Goal: Information Seeking & Learning: Learn about a topic

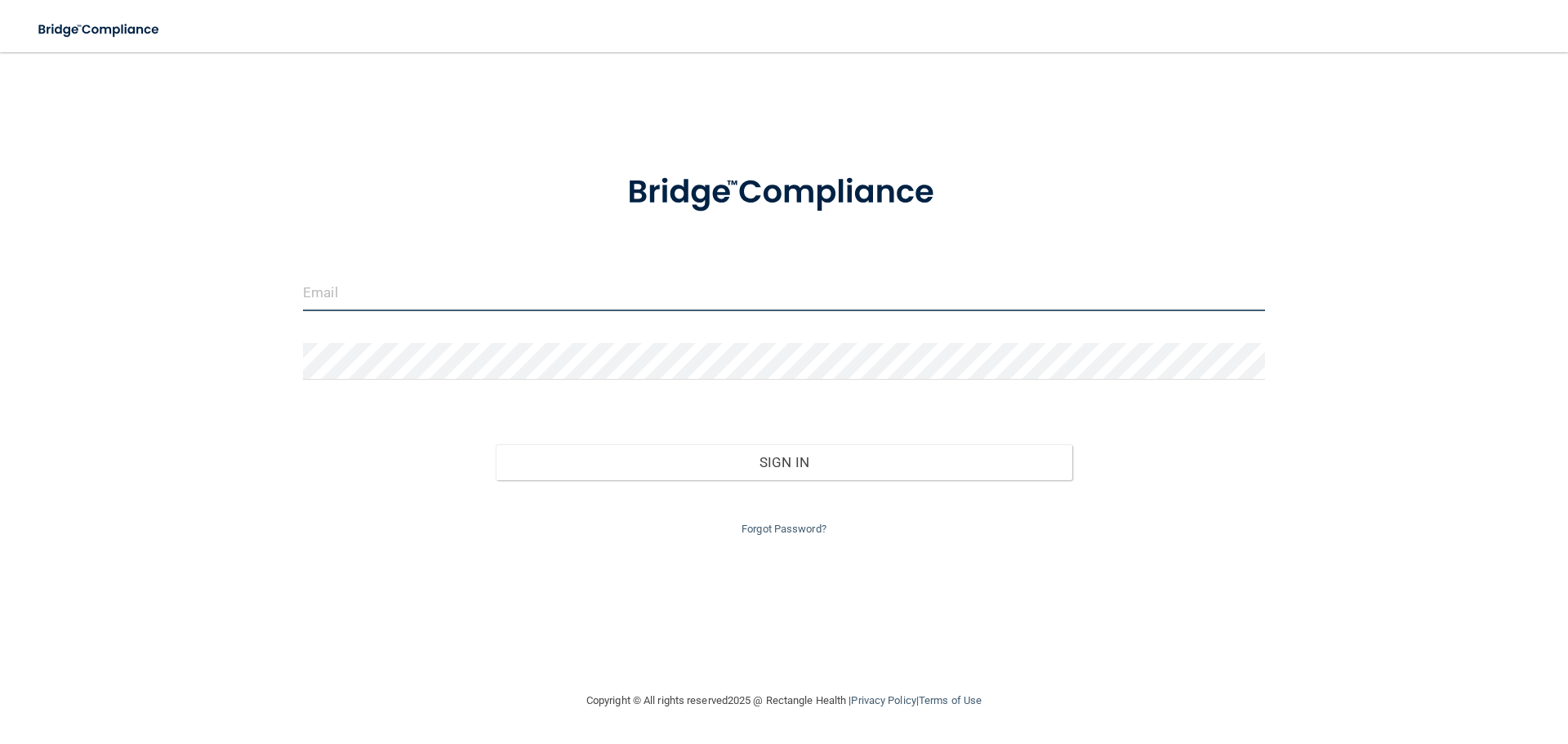
click at [356, 290] on input "email" at bounding box center [784, 292] width 962 height 36
type input "[EMAIL_ADDRESS][DOMAIN_NAME]"
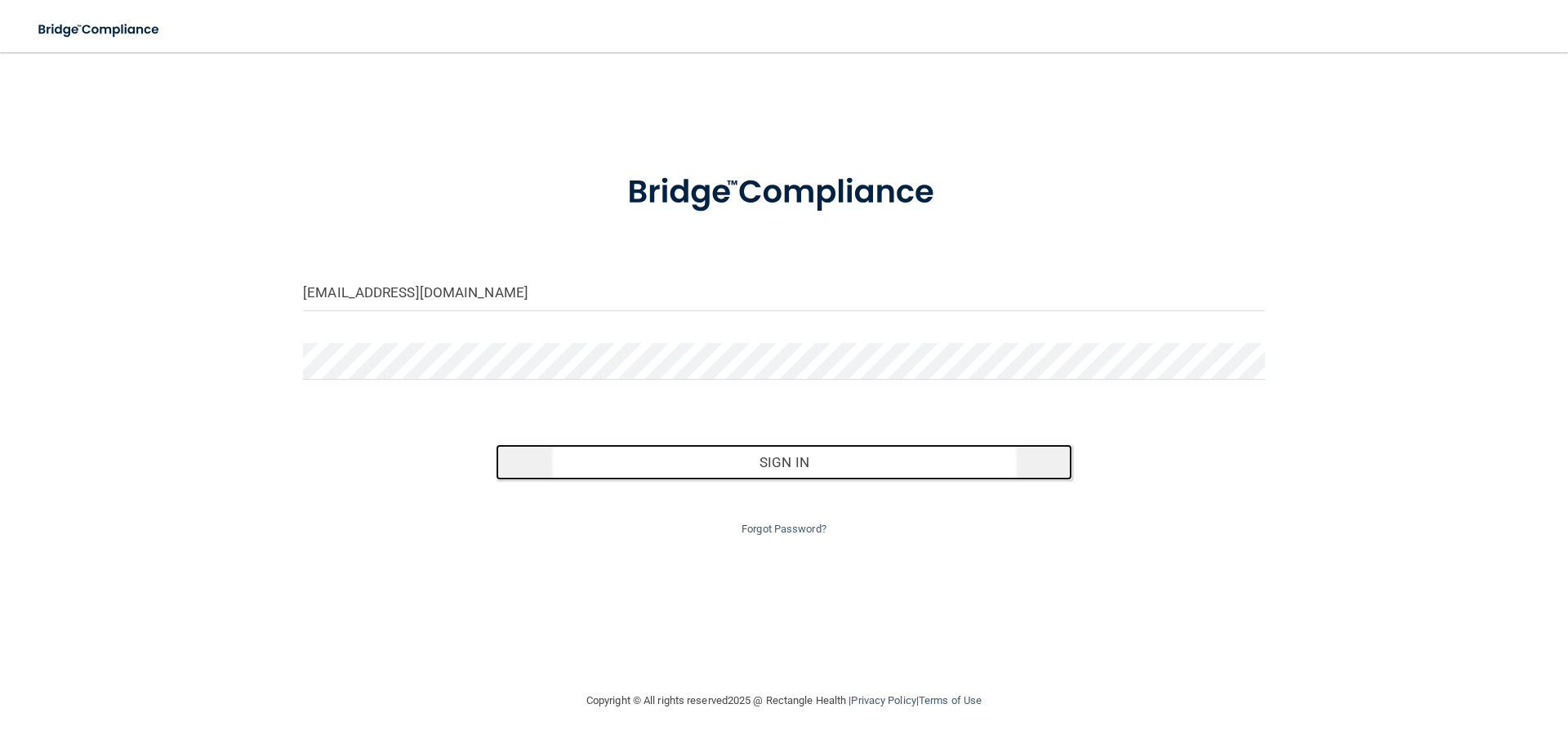
click at [804, 469] on button "Sign In" at bounding box center [784, 462] width 577 height 36
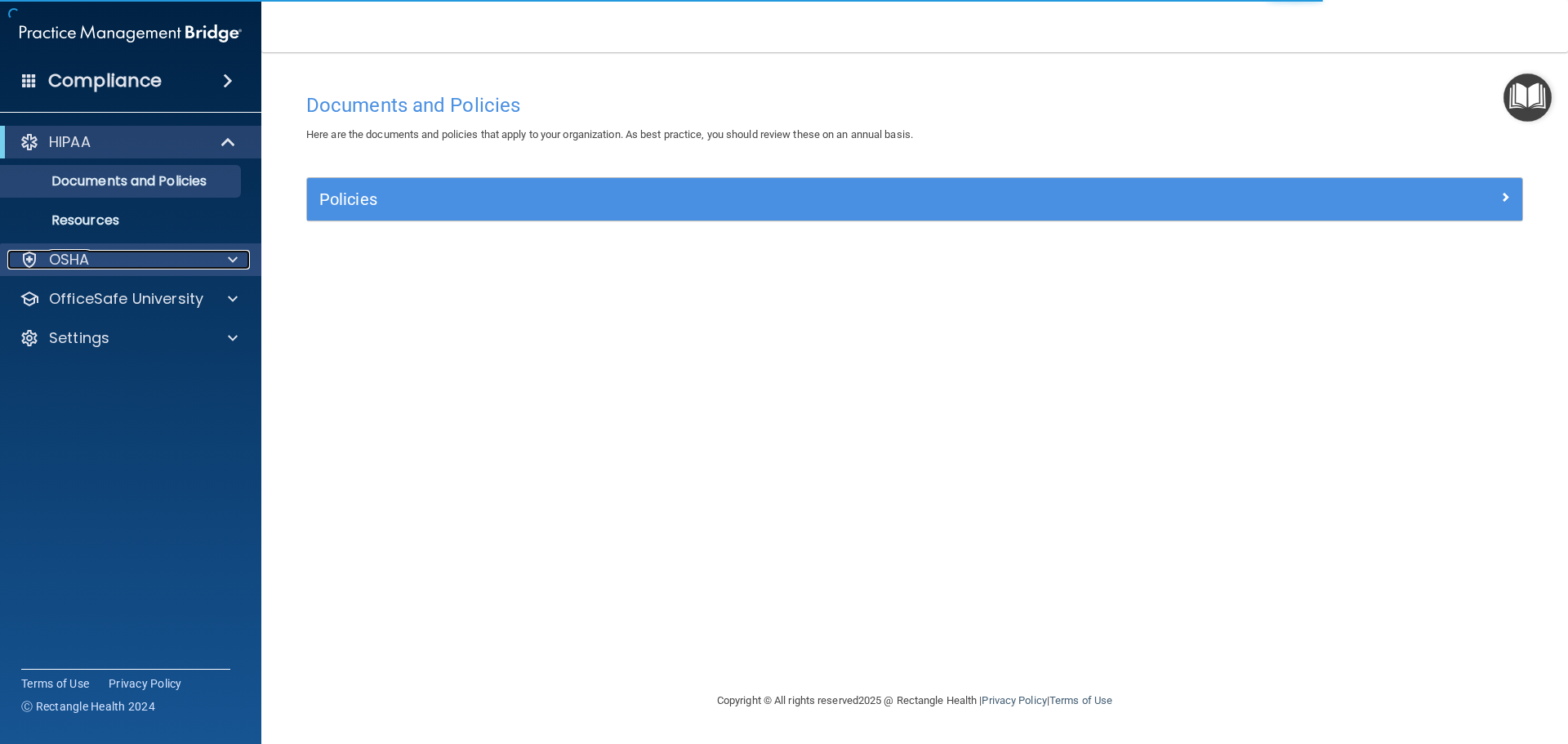
click at [233, 263] on span at bounding box center [233, 259] width 10 height 20
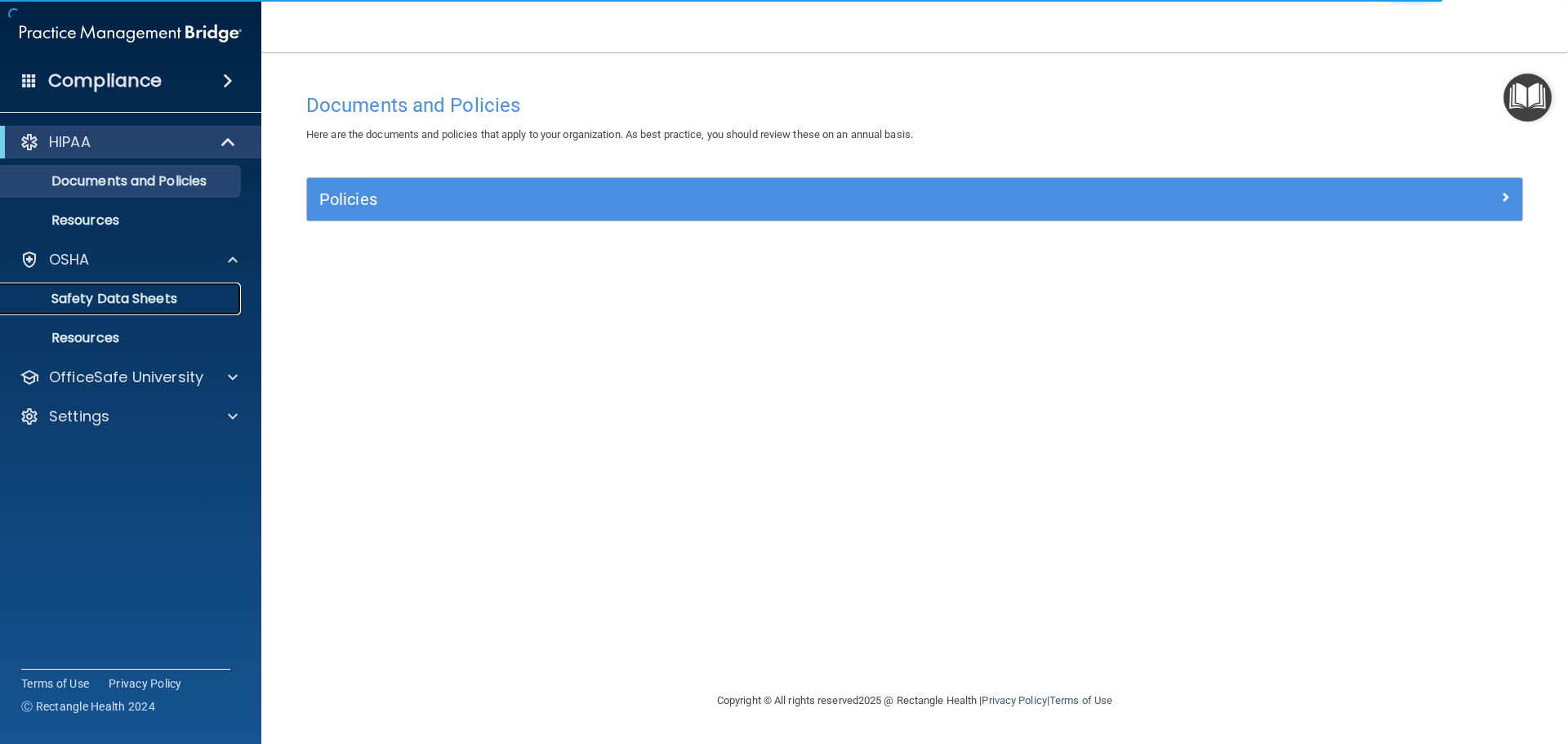
click at [168, 300] on p "Safety Data Sheets" at bounding box center [122, 299] width 223 height 17
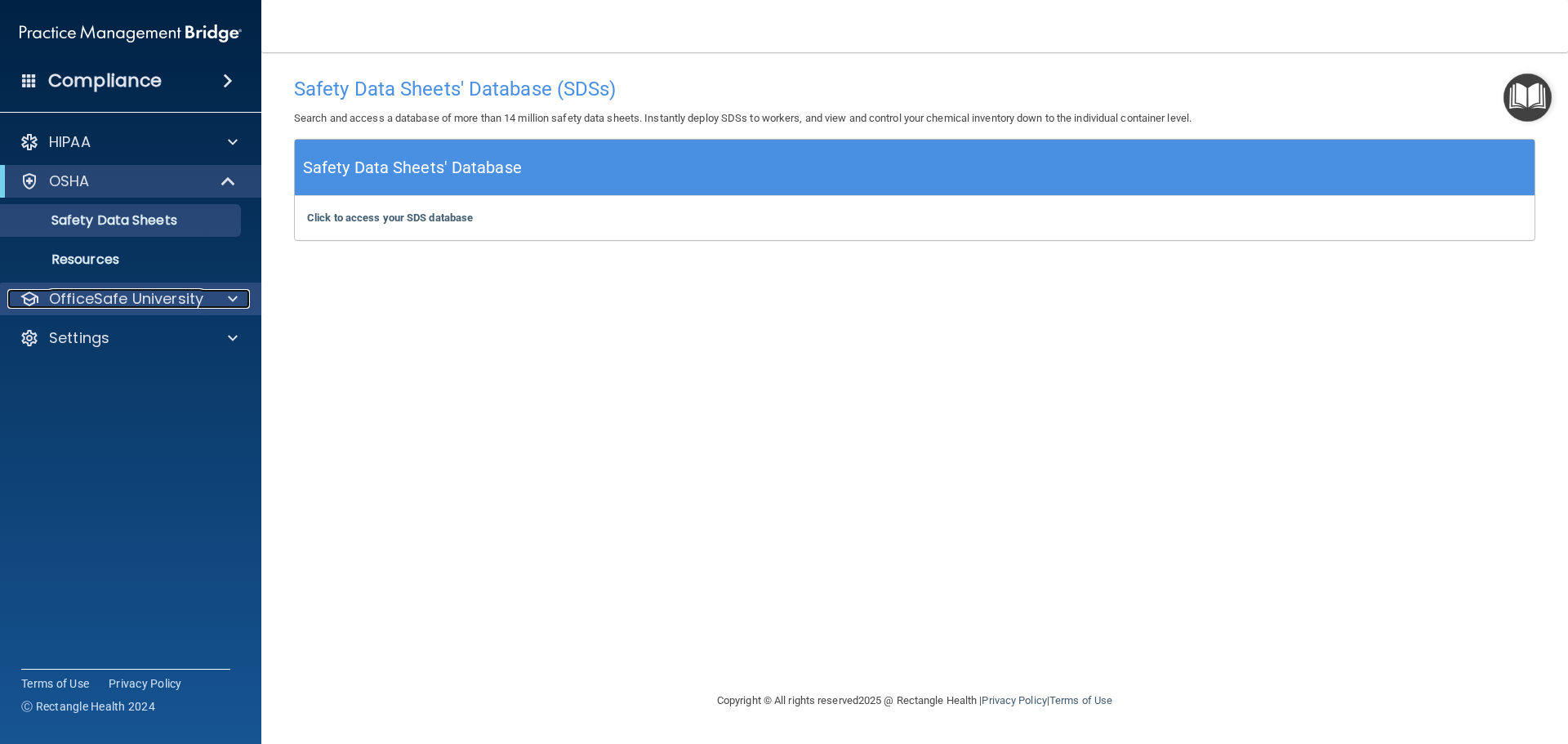
click at [228, 292] on span at bounding box center [233, 299] width 10 height 20
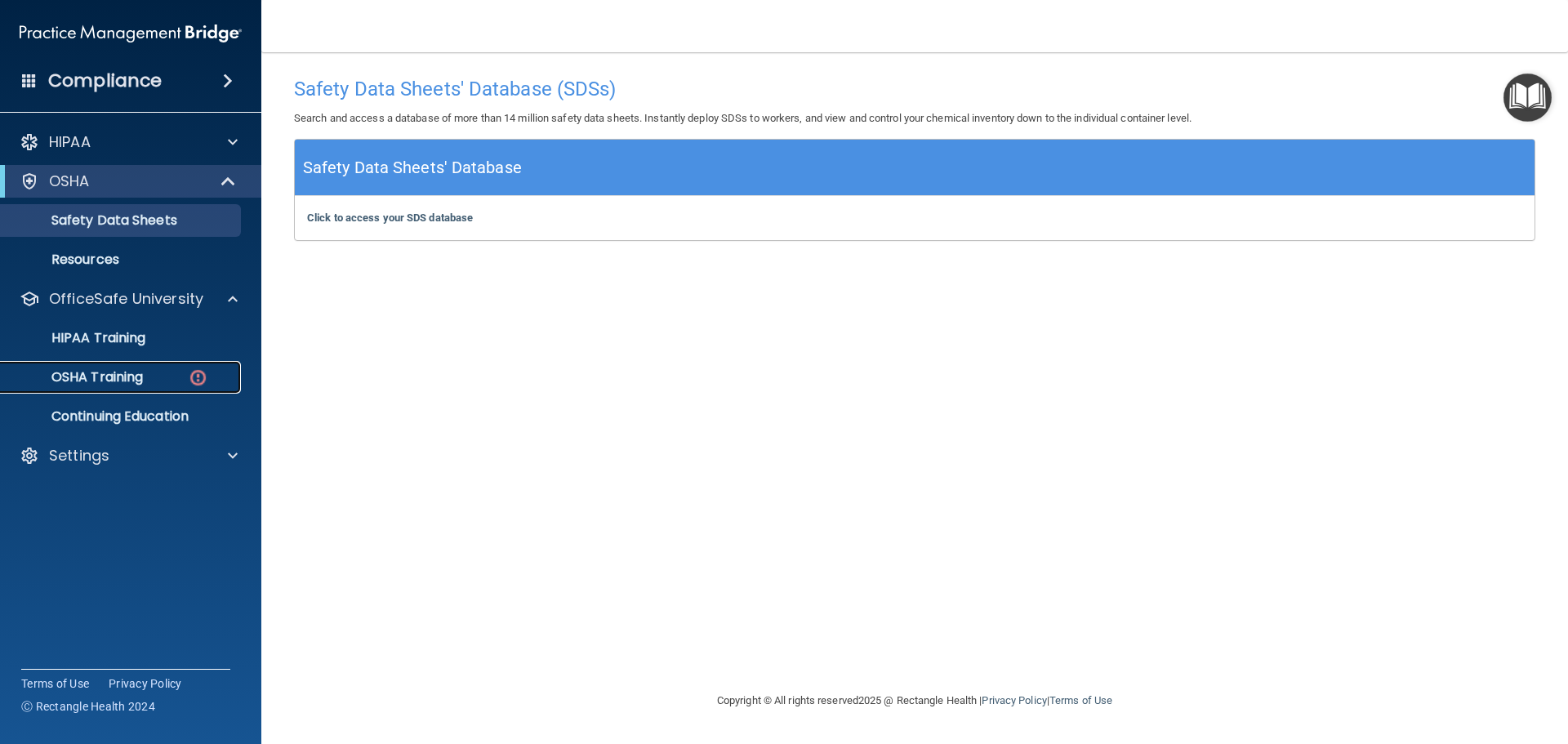
click at [130, 374] on p "OSHA Training" at bounding box center [76, 378] width 132 height 17
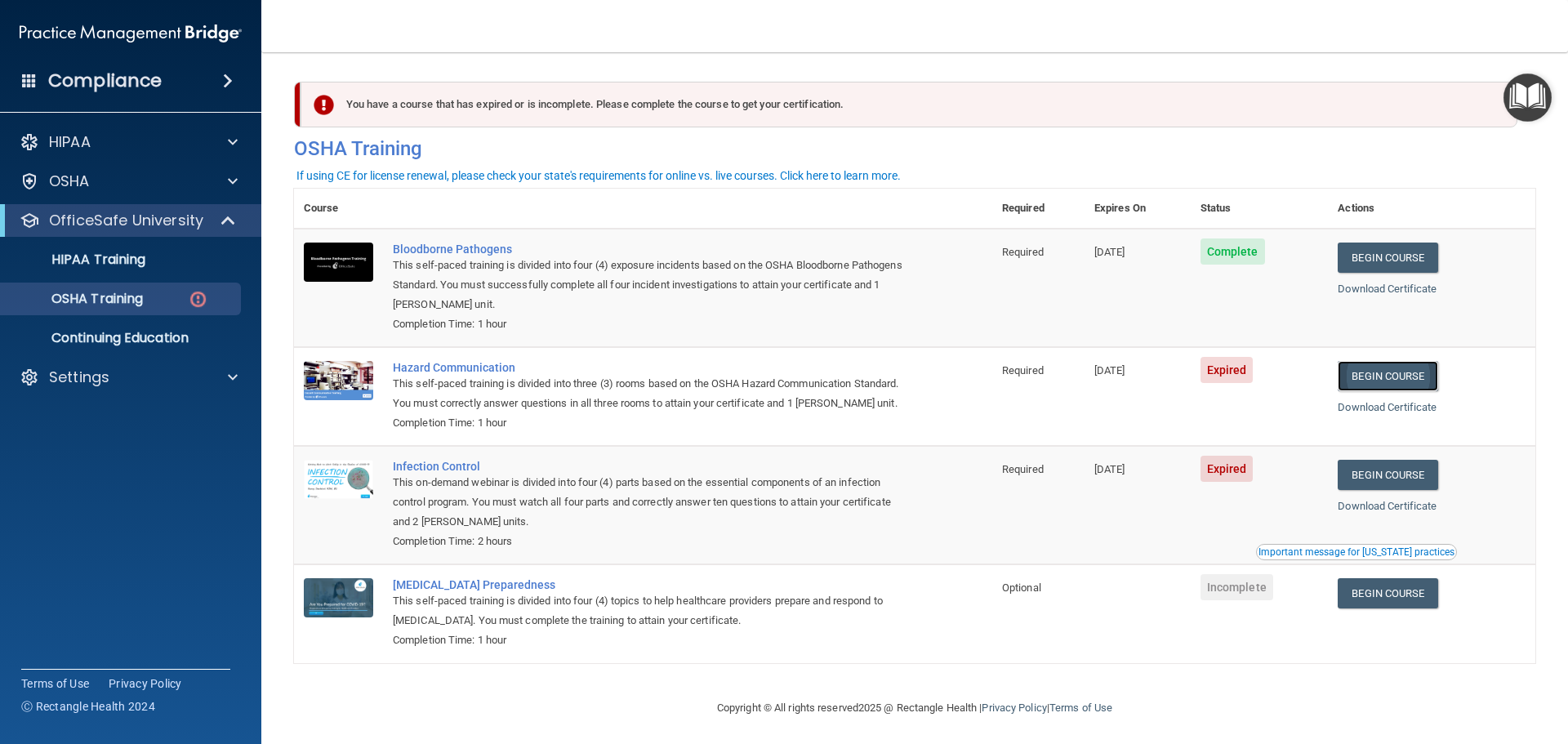
click at [1405, 379] on link "Begin Course" at bounding box center [1387, 376] width 100 height 30
click at [66, 261] on p "HIPAA Training" at bounding box center [77, 260] width 135 height 17
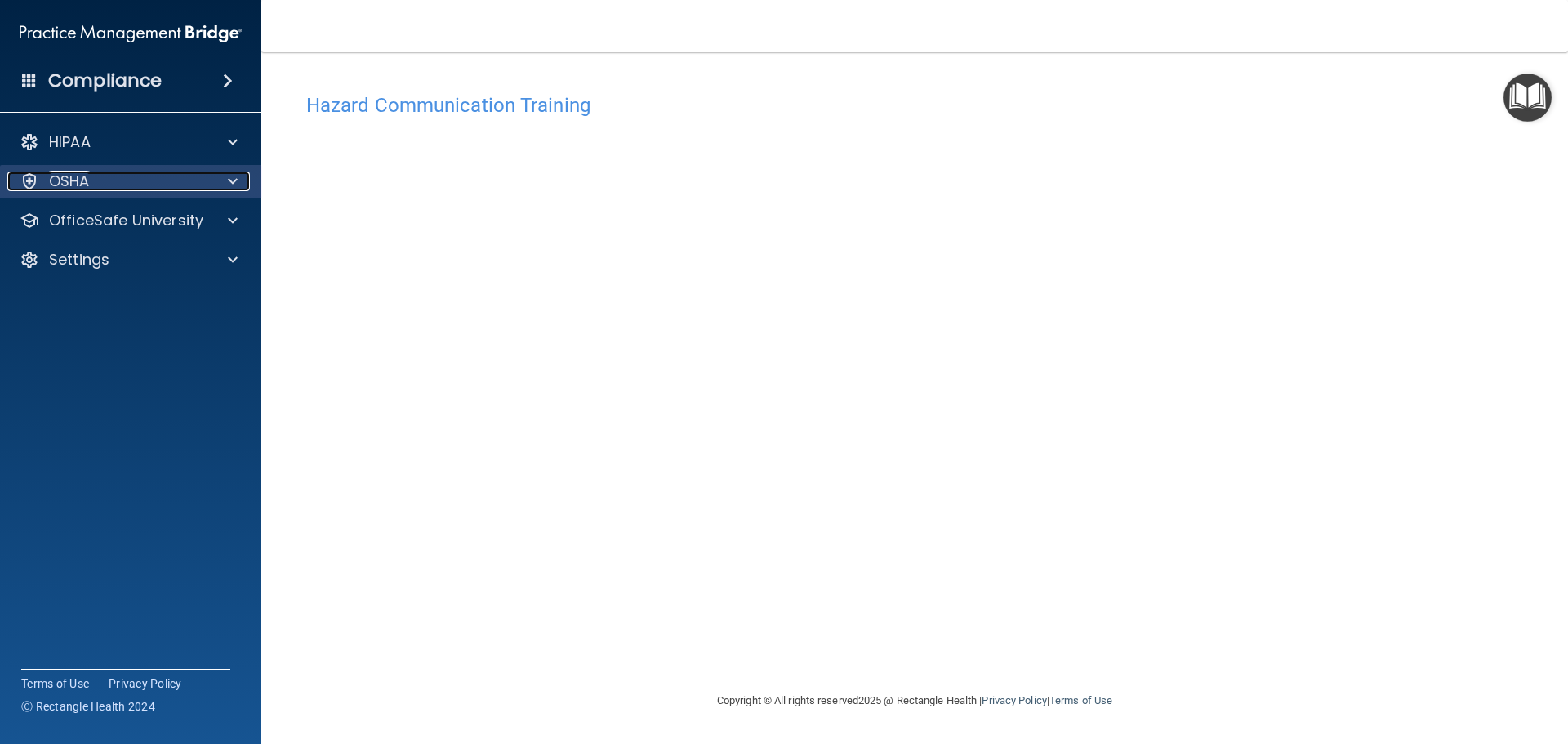
click at [236, 180] on span at bounding box center [233, 181] width 10 height 20
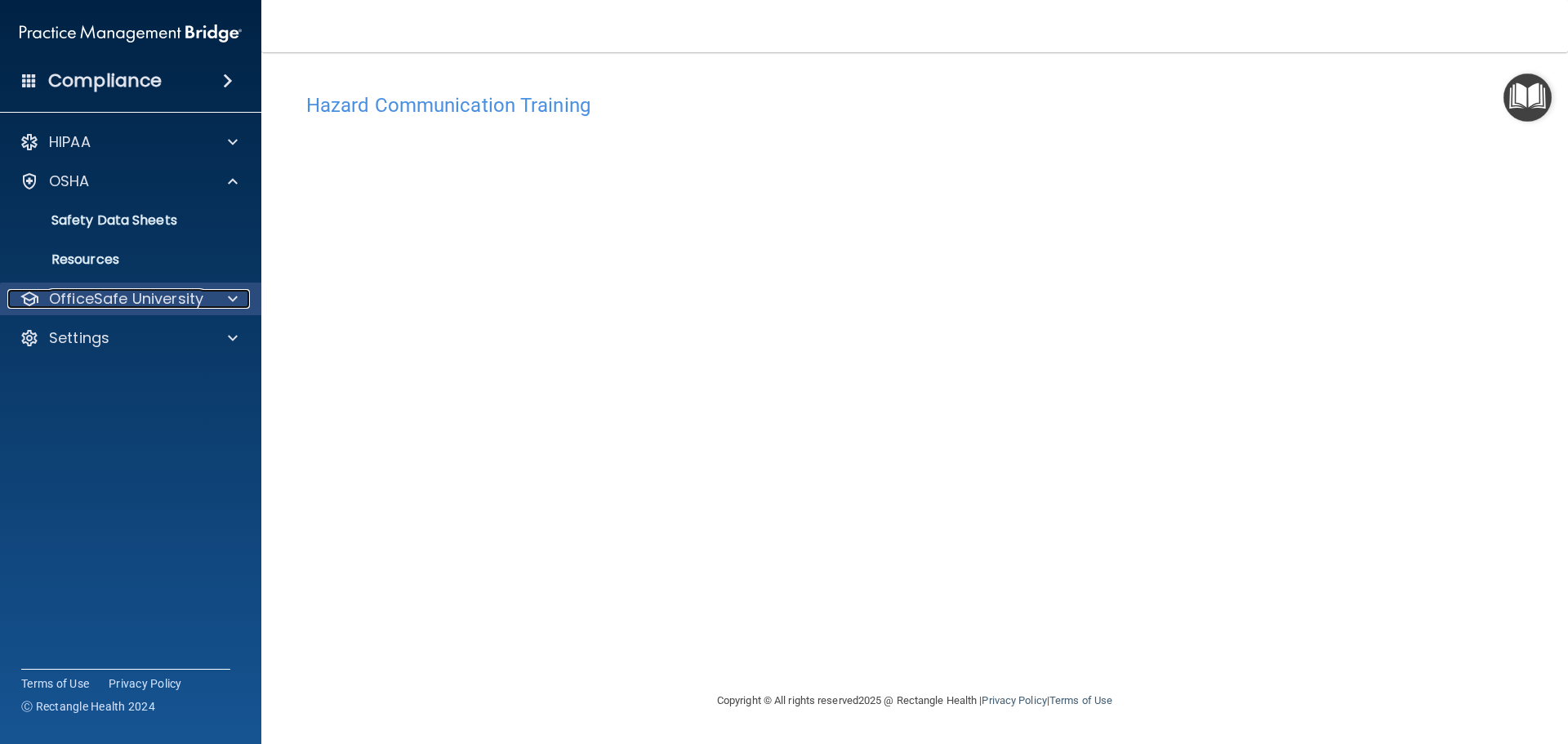
click at [168, 304] on p "OfficeSafe University" at bounding box center [127, 299] width 154 height 20
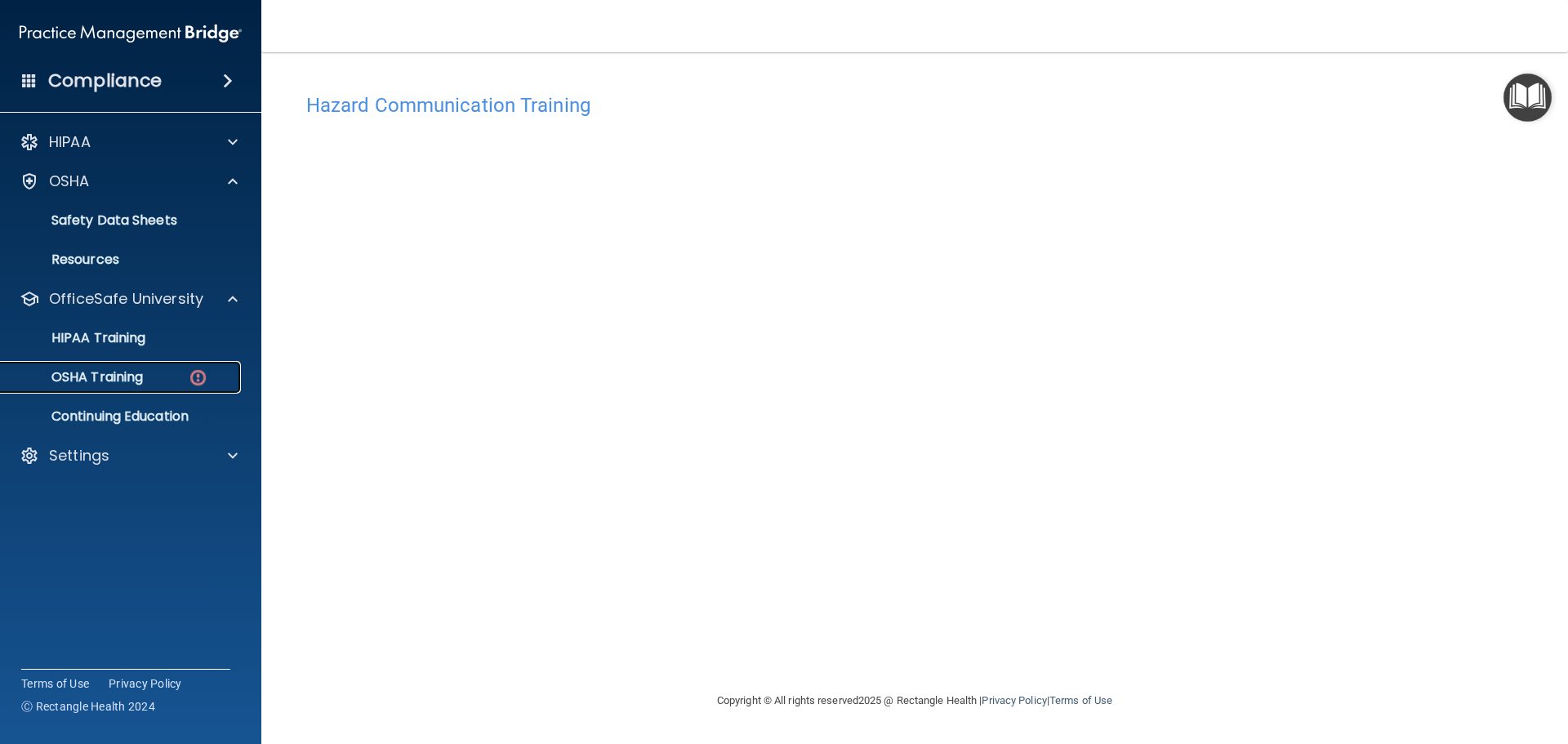
click at [116, 378] on p "OSHA Training" at bounding box center [76, 378] width 132 height 17
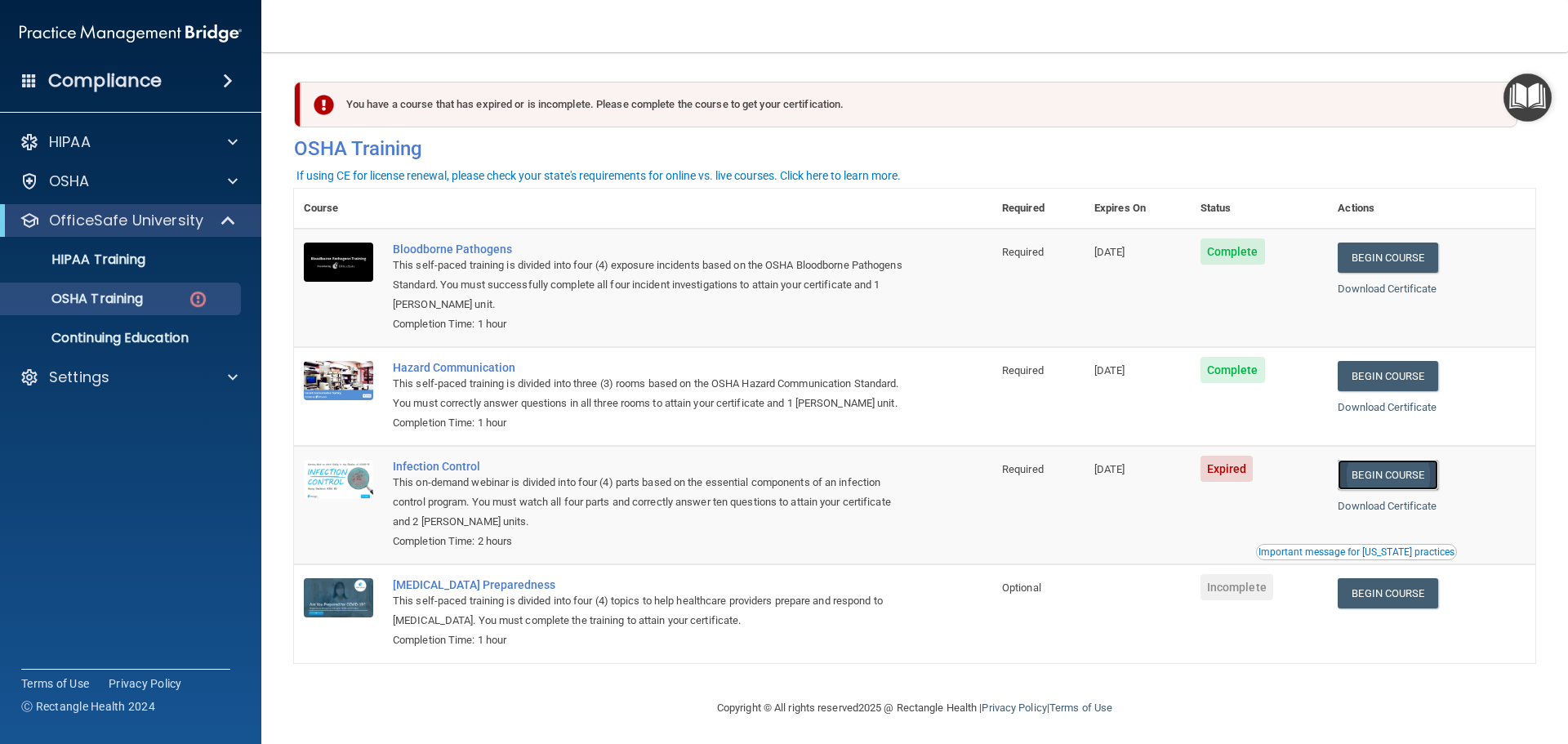
click at [1365, 490] on link "Begin Course" at bounding box center [1387, 475] width 100 height 30
click at [120, 257] on p "HIPAA Training" at bounding box center [77, 260] width 135 height 17
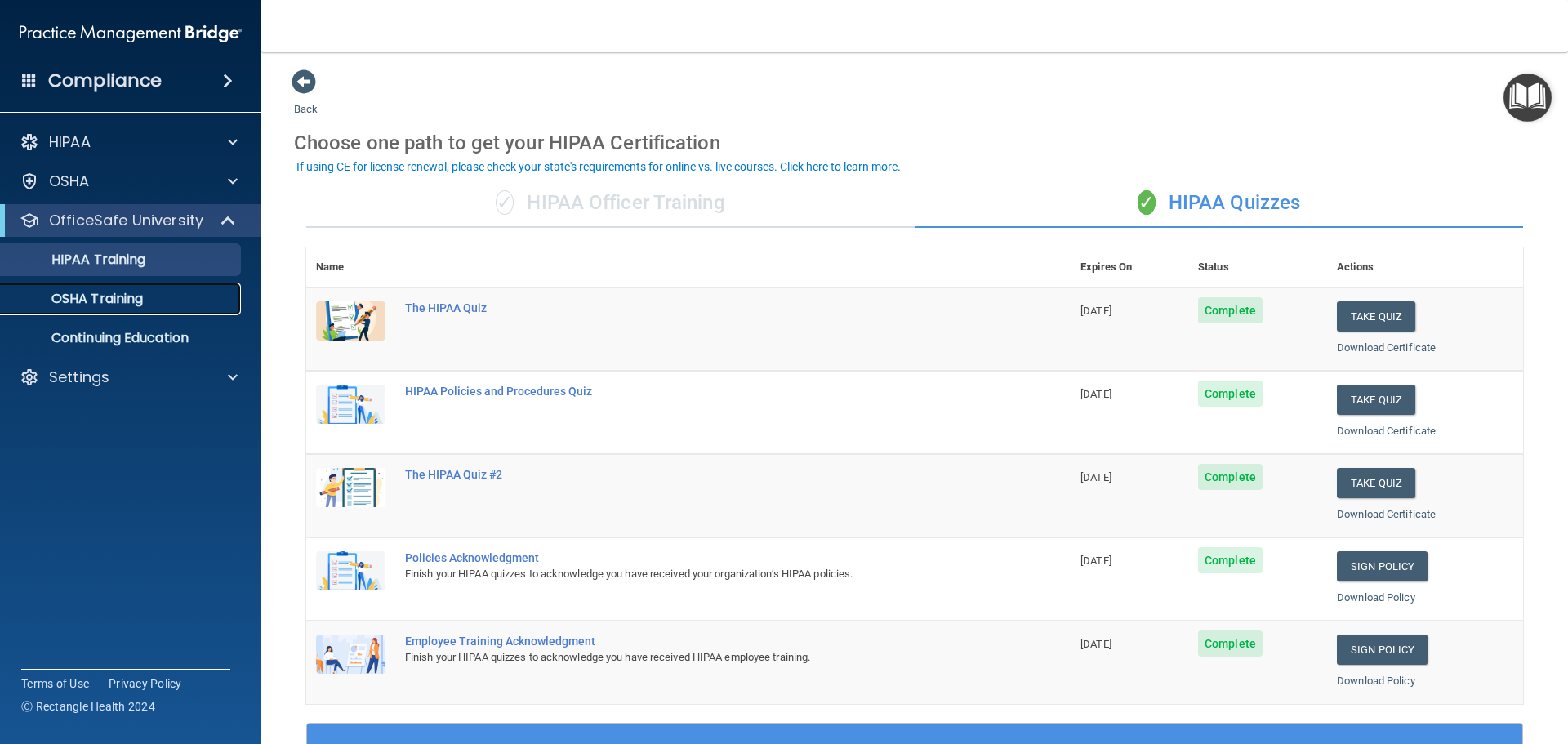
click at [114, 301] on p "OSHA Training" at bounding box center [76, 299] width 132 height 17
